Goal: Find specific page/section: Find specific page/section

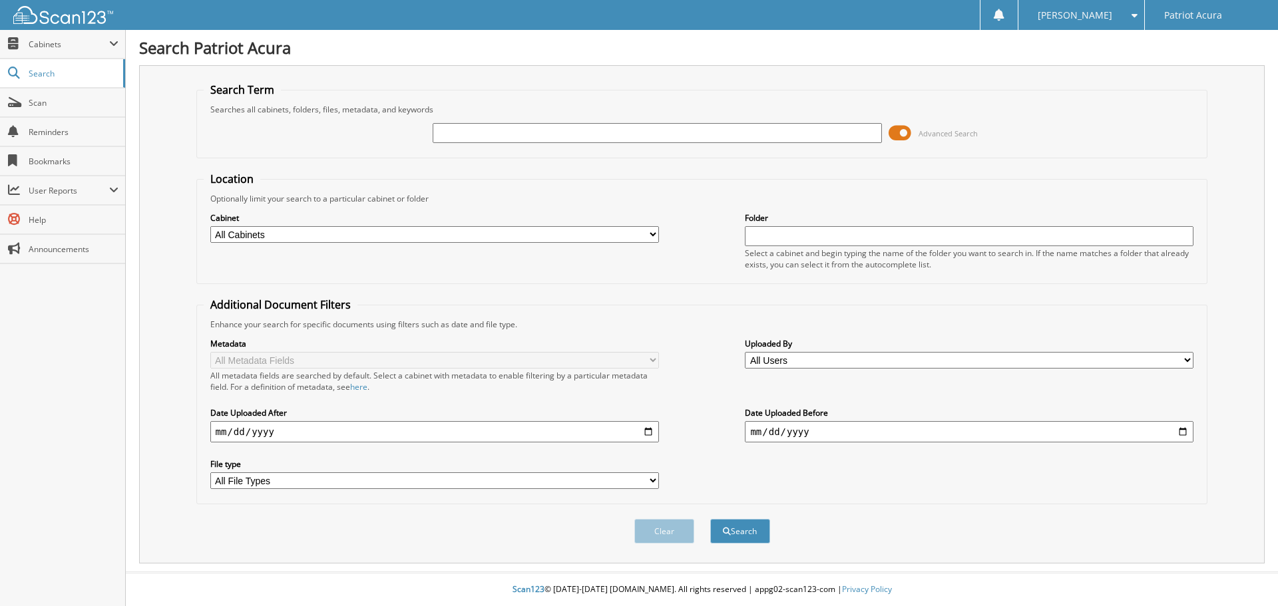
type input "v"
type input "21V3940"
click at [710, 519] on button "Search" at bounding box center [740, 531] width 60 height 25
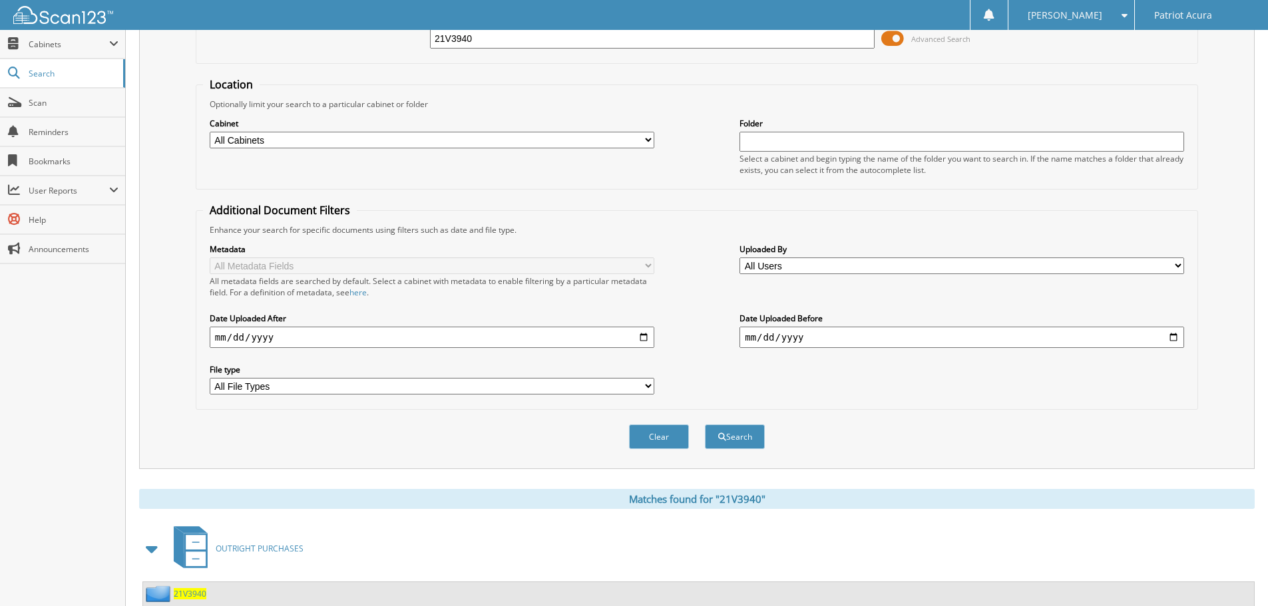
scroll to position [190, 0]
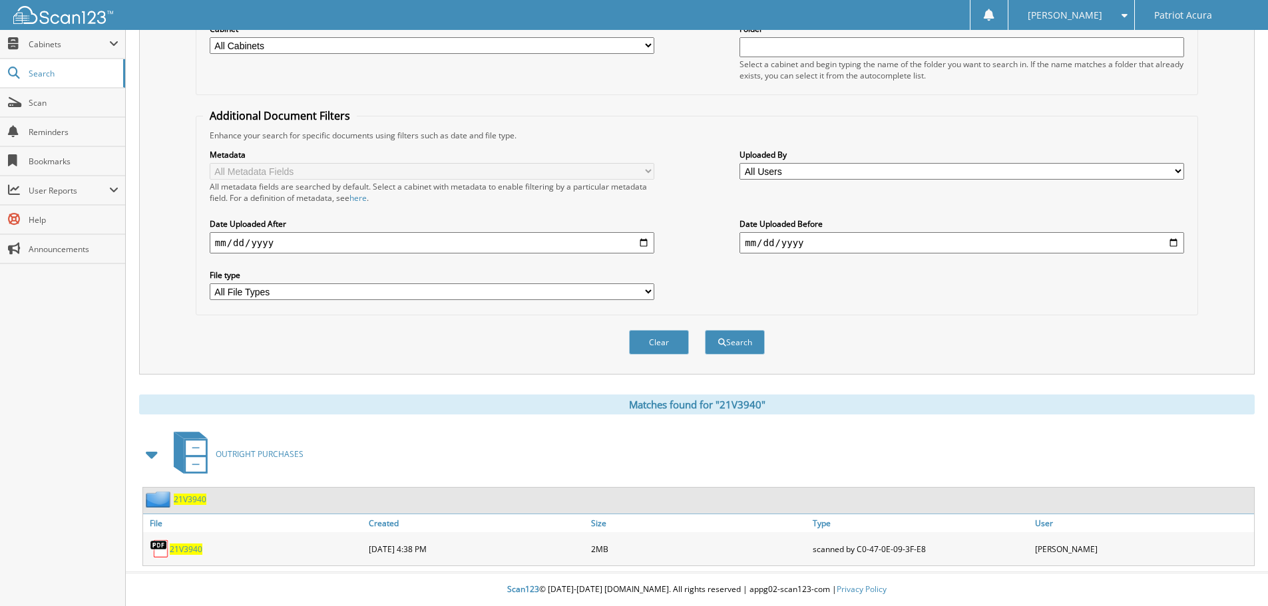
click at [184, 542] on div "21V3940" at bounding box center [254, 549] width 222 height 27
click at [184, 548] on span "21V3940" at bounding box center [186, 549] width 33 height 11
